Goal: Information Seeking & Learning: Learn about a topic

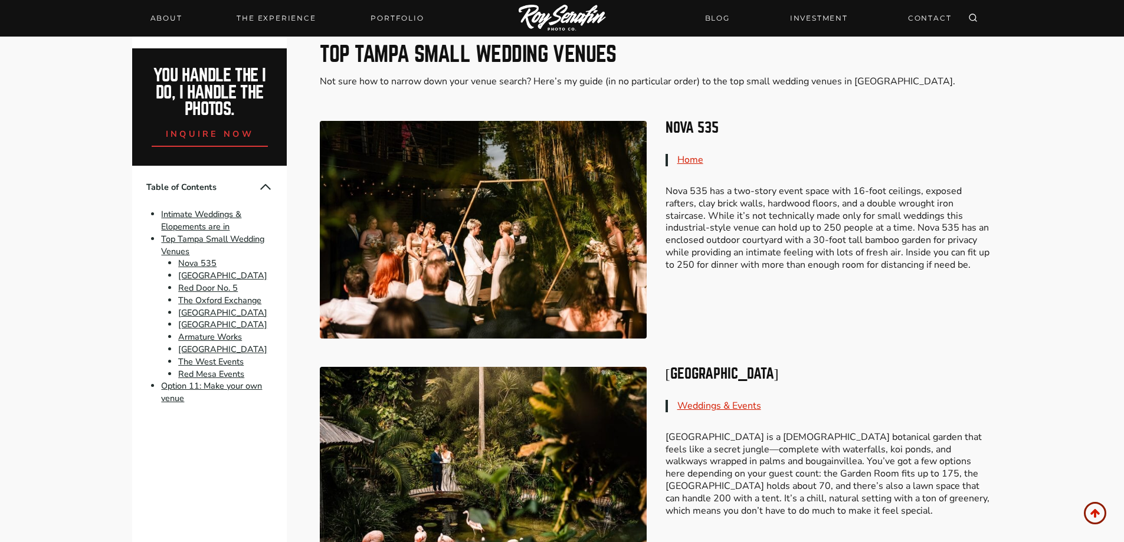
scroll to position [767, 0]
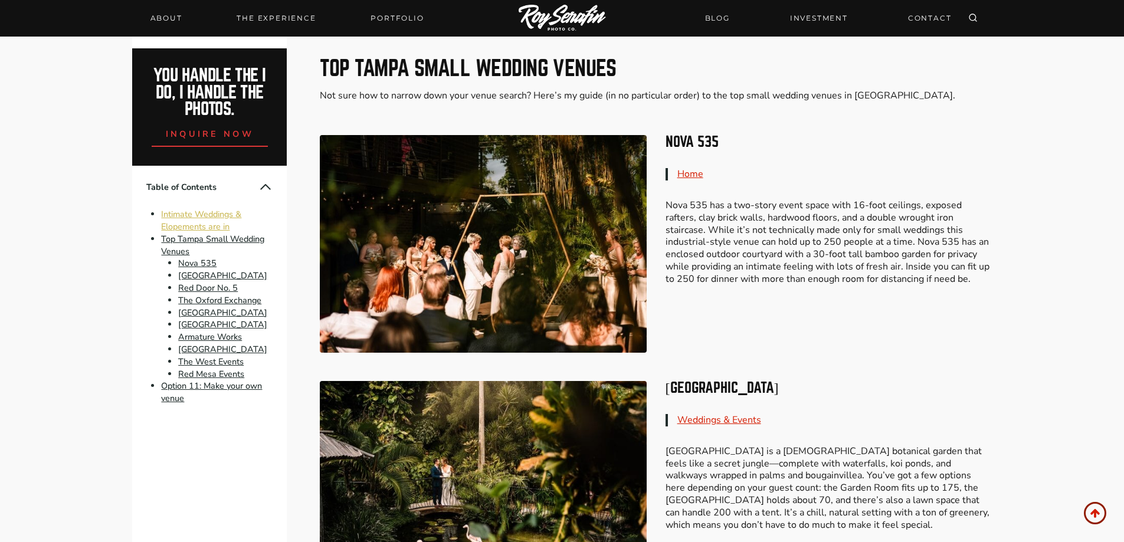
click at [208, 216] on link "Intimate Weddings & Elopements are in" at bounding box center [201, 220] width 80 height 24
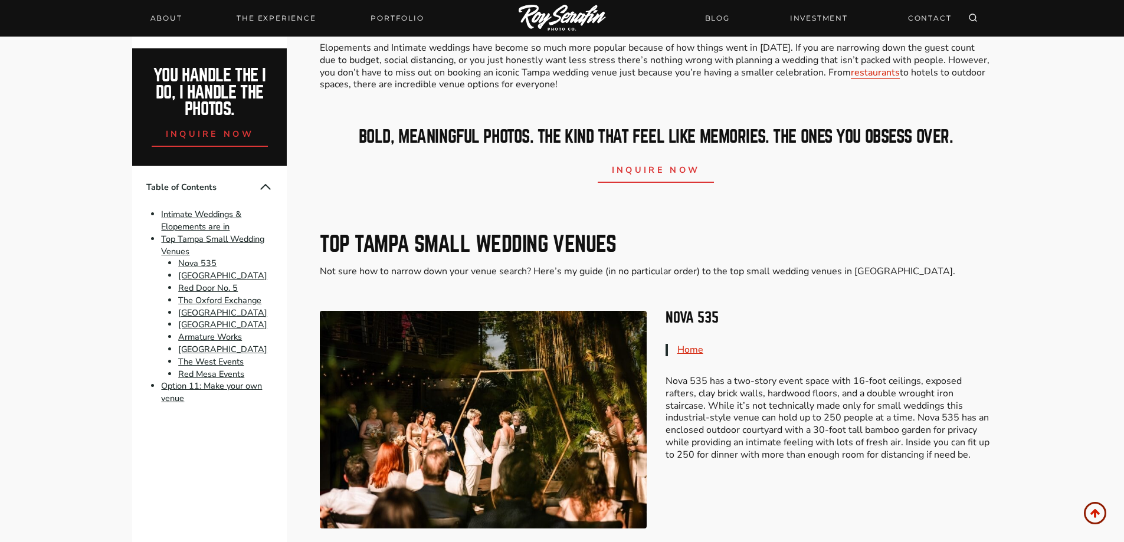
scroll to position [604, 0]
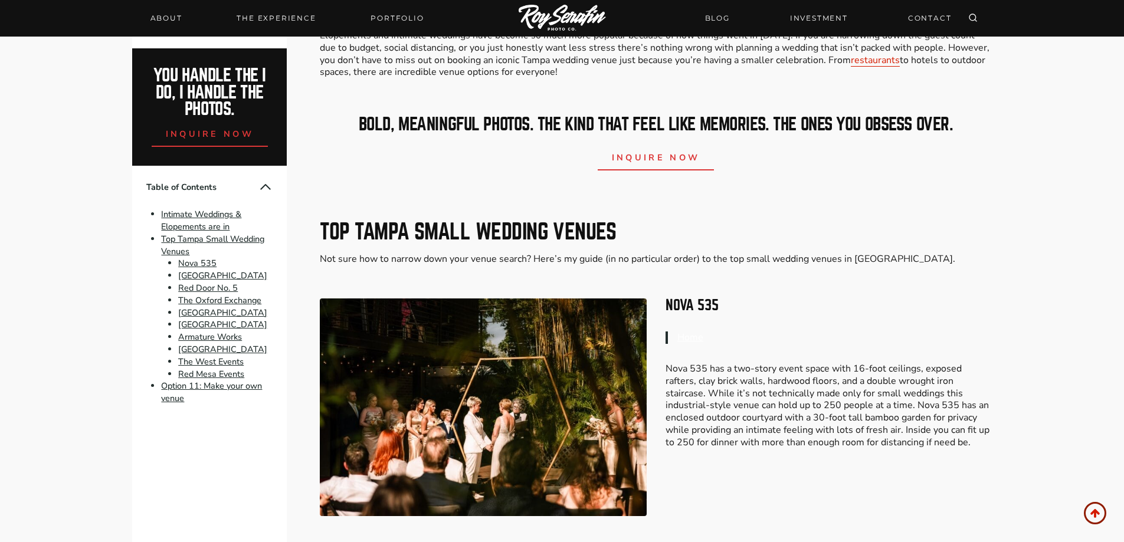
click at [692, 337] on link "Home" at bounding box center [690, 337] width 26 height 13
click at [208, 359] on link "The West Events" at bounding box center [211, 362] width 66 height 12
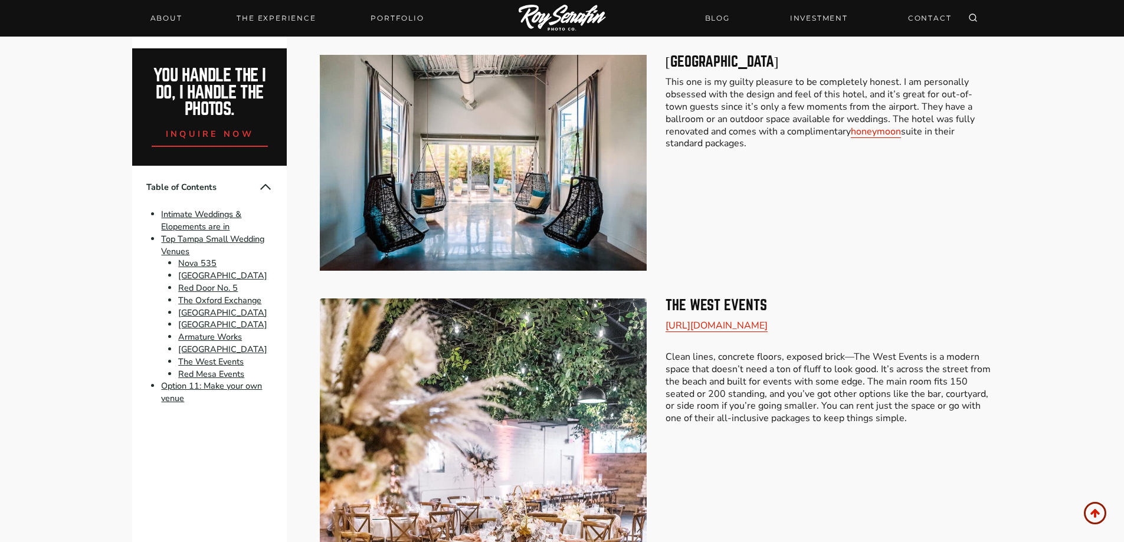
scroll to position [3000, 0]
click at [699, 319] on link "[URL][DOMAIN_NAME]" at bounding box center [717, 325] width 102 height 13
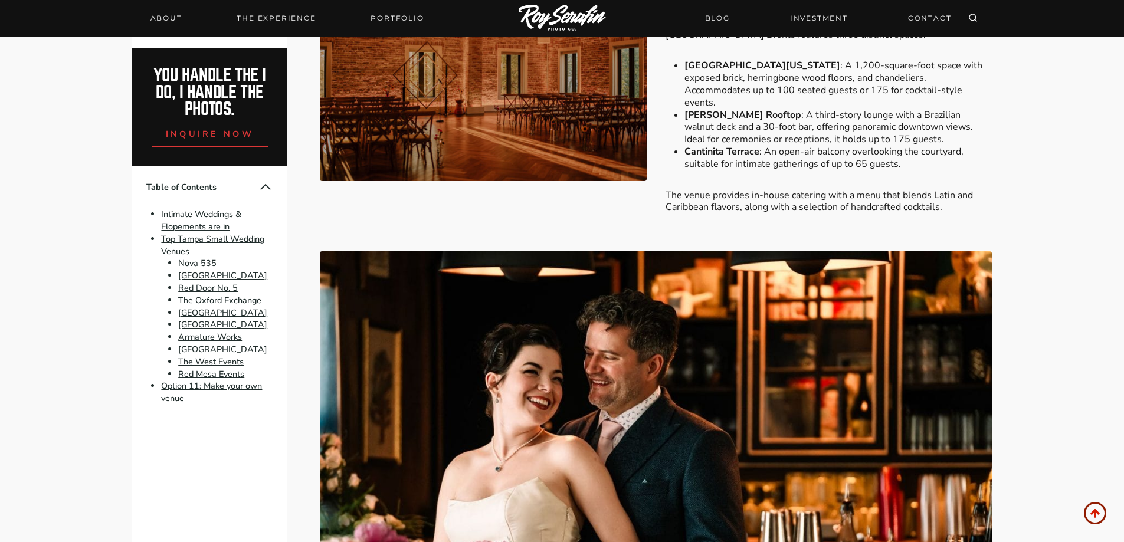
scroll to position [3786, 0]
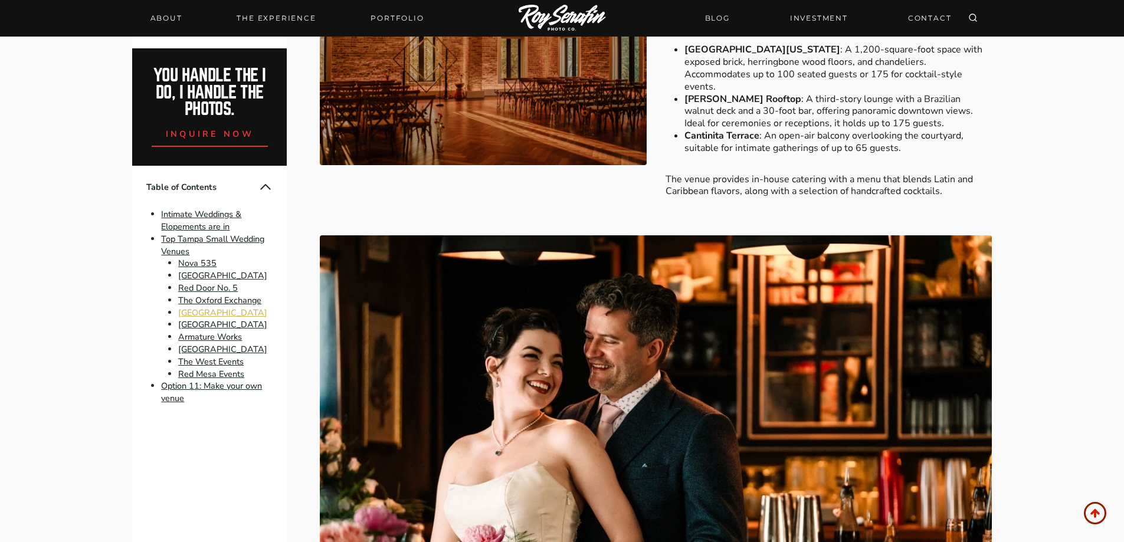
click at [211, 315] on link "[GEOGRAPHIC_DATA]" at bounding box center [222, 313] width 89 height 12
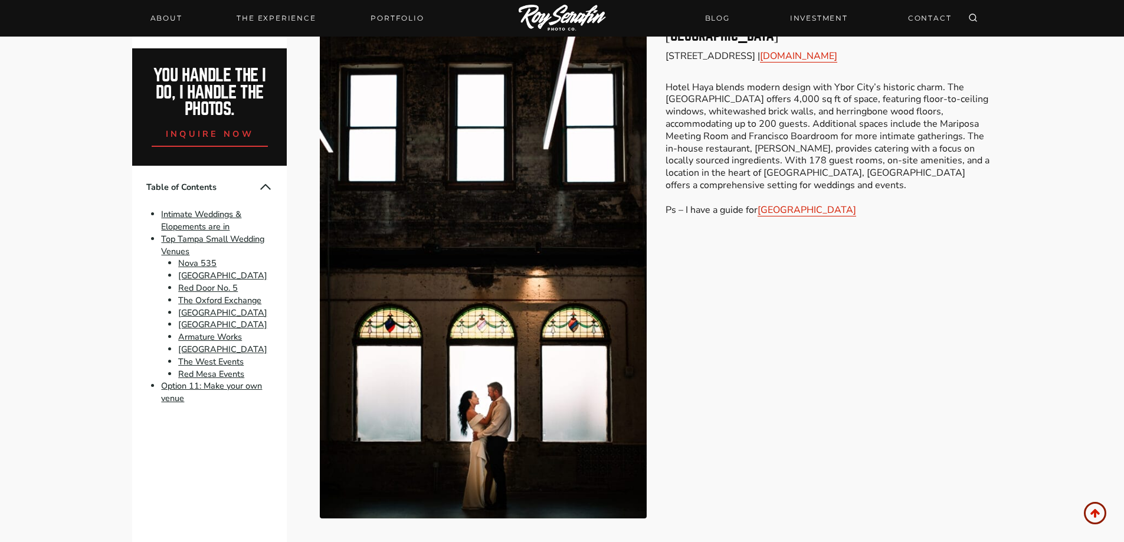
scroll to position [2203, 0]
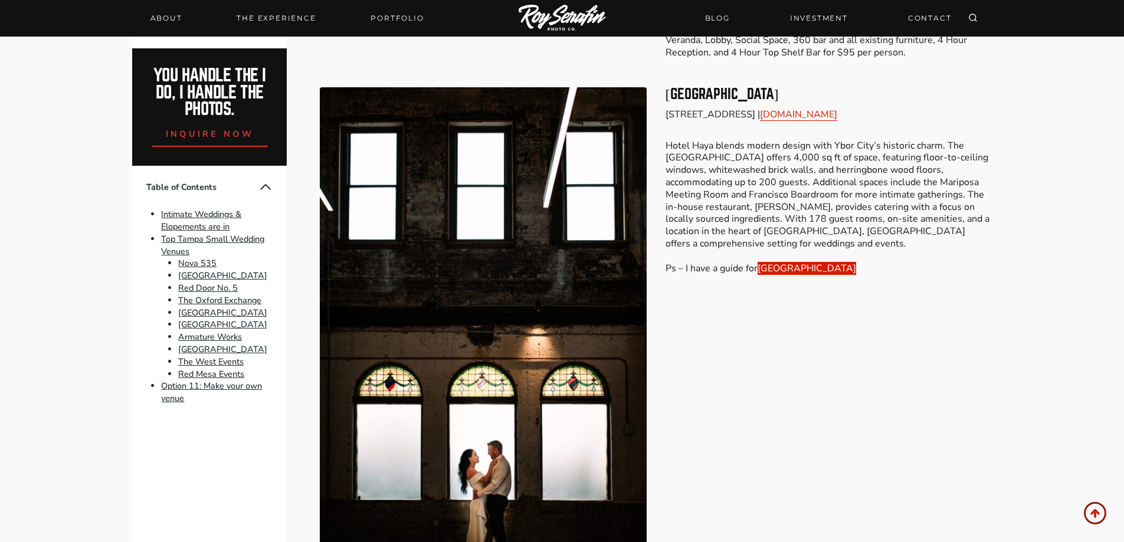
click at [794, 262] on link "[GEOGRAPHIC_DATA]" at bounding box center [807, 268] width 99 height 13
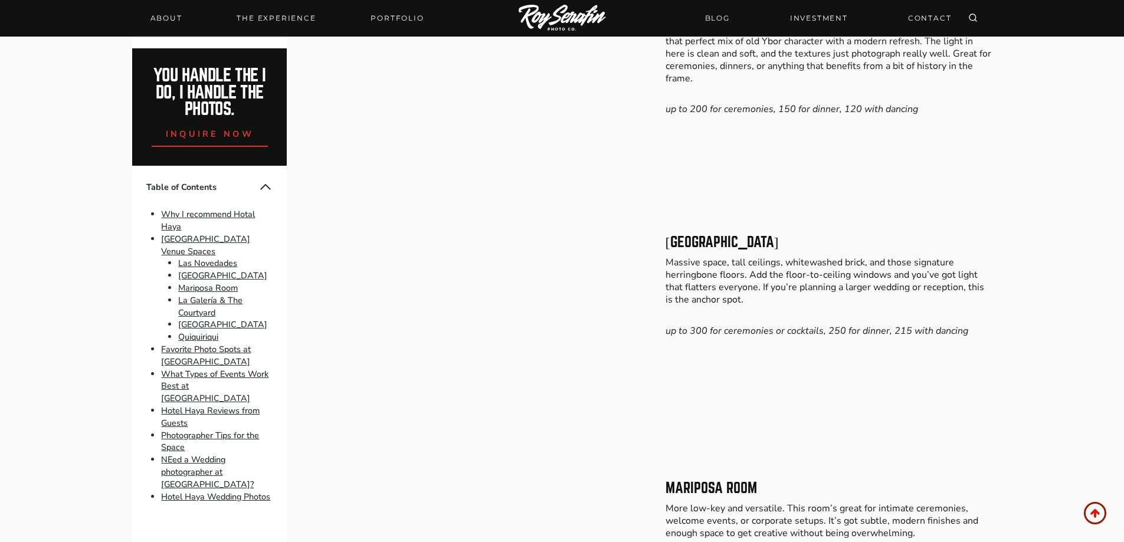
scroll to position [1456, 0]
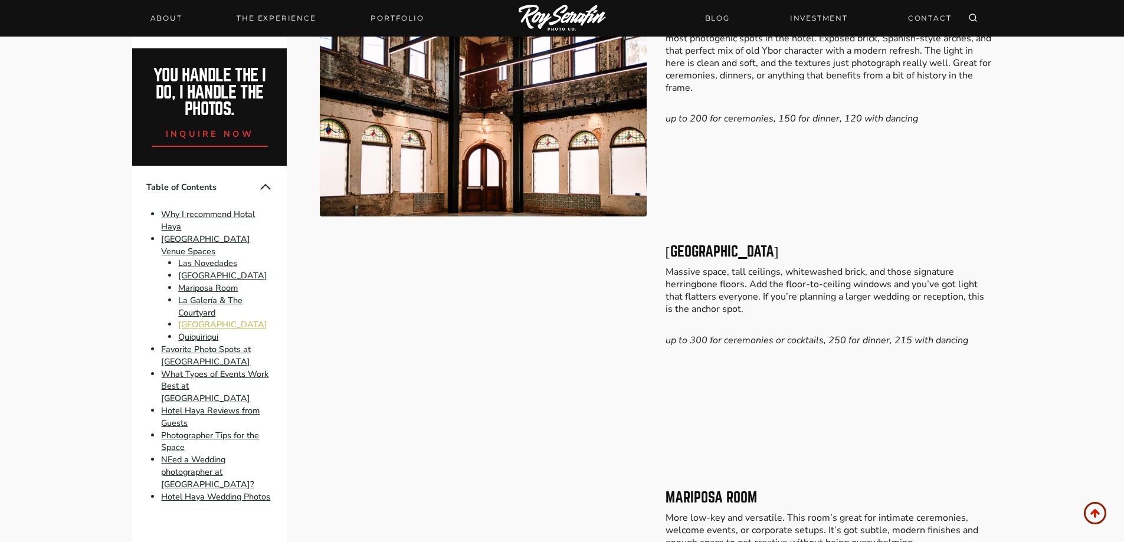
click at [225, 319] on link "Roosevelt Room" at bounding box center [222, 325] width 89 height 12
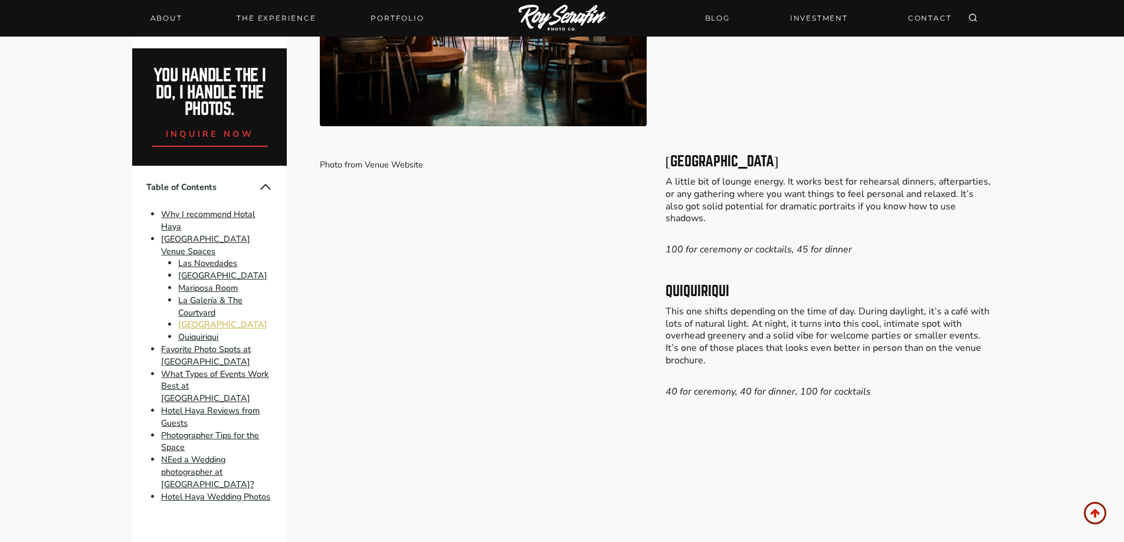
scroll to position [1734, 0]
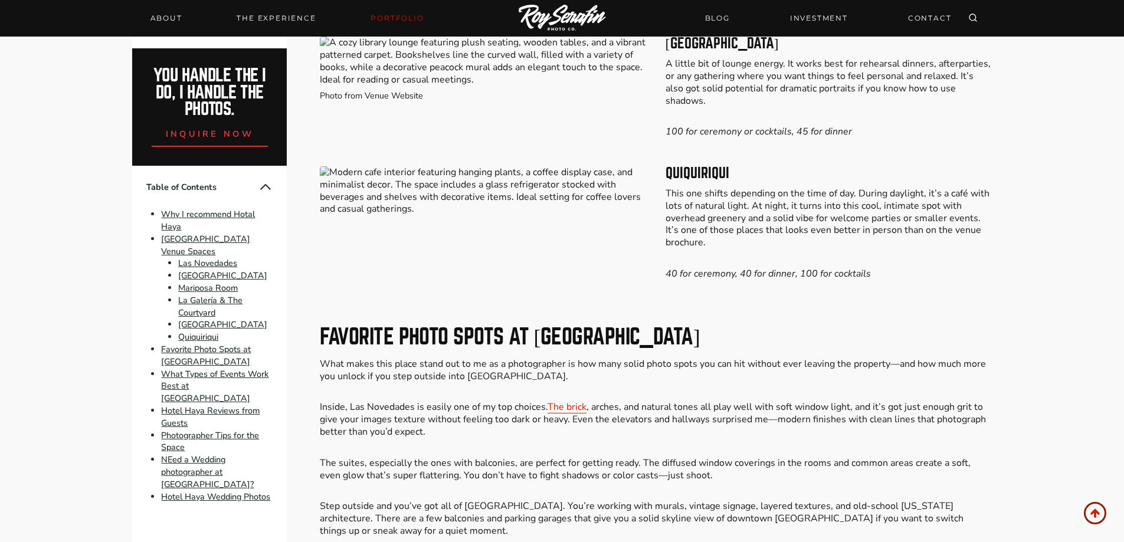
click at [392, 19] on link "Portfolio" at bounding box center [397, 18] width 67 height 17
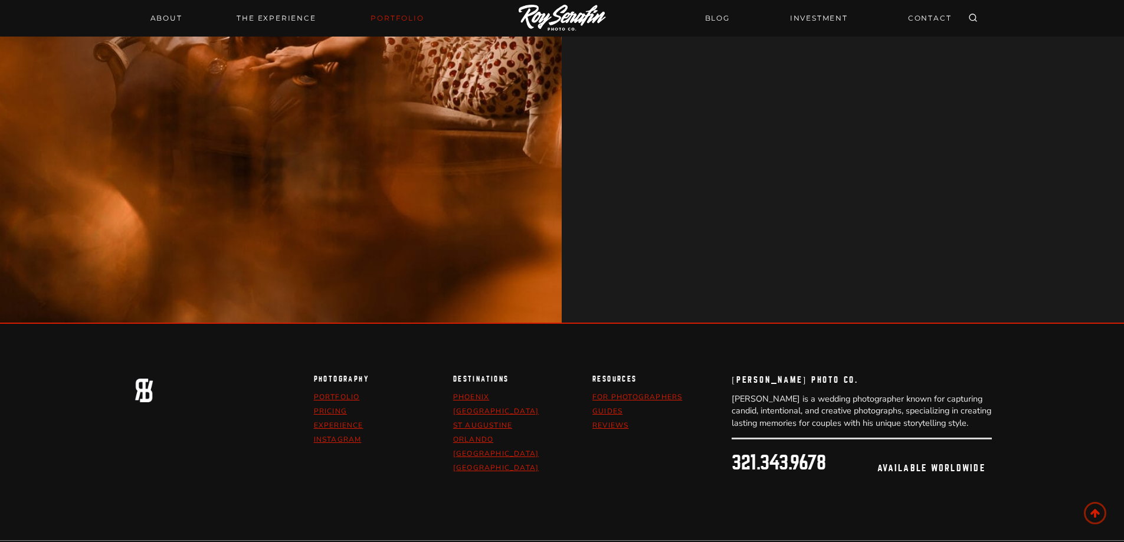
scroll to position [1788, 0]
